Goal: Navigation & Orientation: Find specific page/section

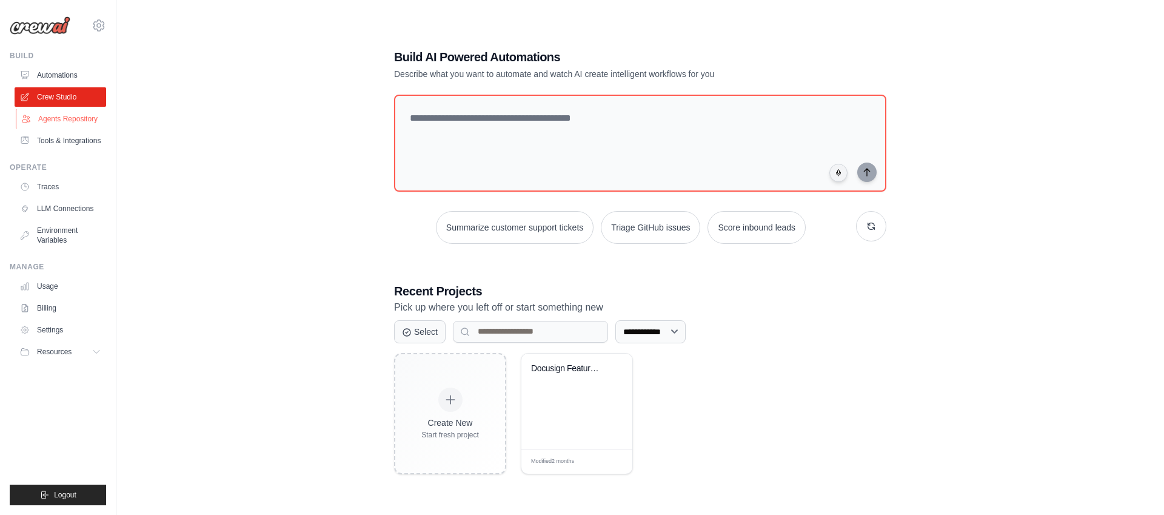
click at [75, 118] on link "Agents Repository" at bounding box center [62, 118] width 92 height 19
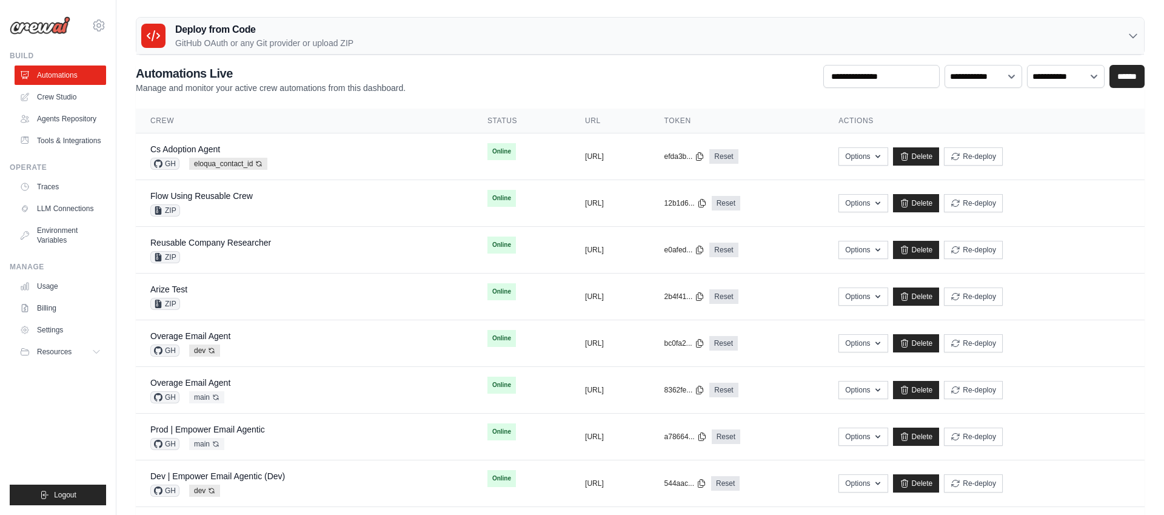
scroll to position [2, 0]
